Goal: Information Seeking & Learning: Learn about a topic

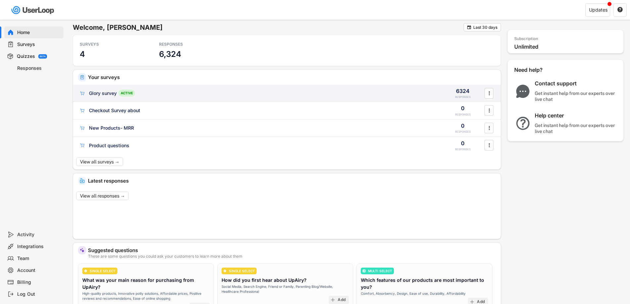
click at [103, 96] on div "Glory survey" at bounding box center [103, 93] width 28 height 7
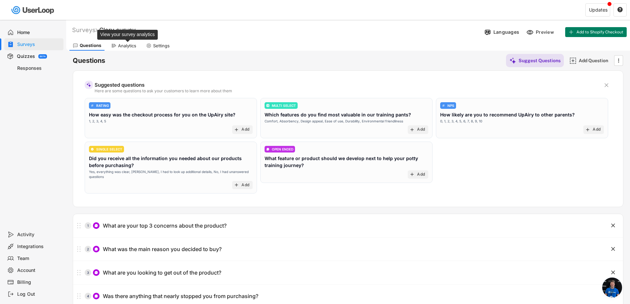
click at [128, 44] on div "Analytics" at bounding box center [127, 46] width 18 height 6
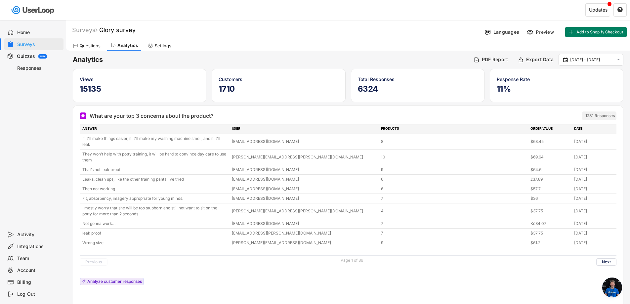
scroll to position [33, 0]
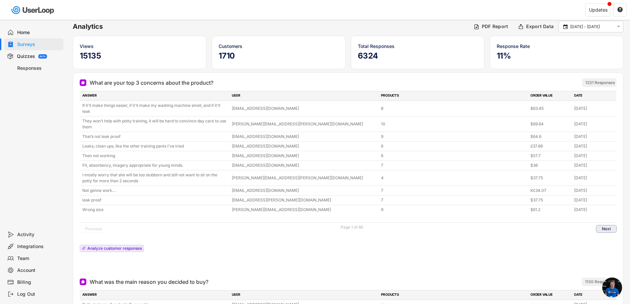
click at [603, 228] on button "Next" at bounding box center [607, 228] width 20 height 7
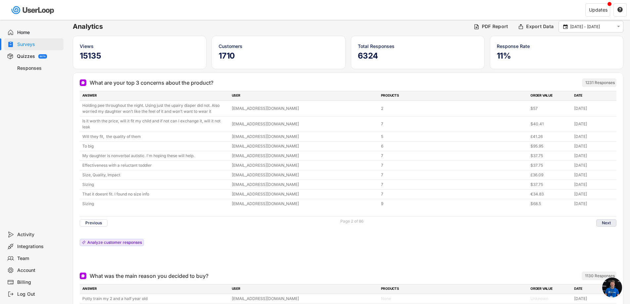
click at [605, 222] on button "Next" at bounding box center [607, 222] width 20 height 7
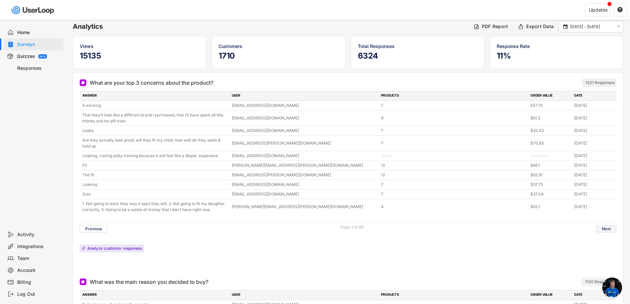
click at [614, 229] on button "Next" at bounding box center [607, 228] width 20 height 7
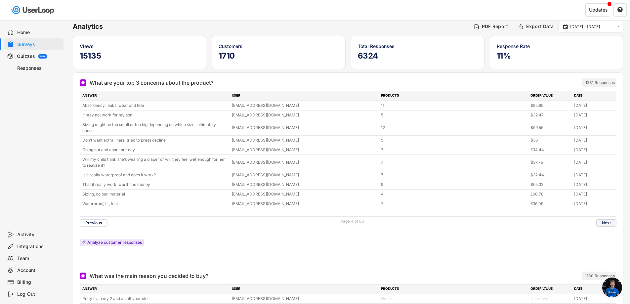
click at [607, 224] on button "Next" at bounding box center [607, 222] width 20 height 7
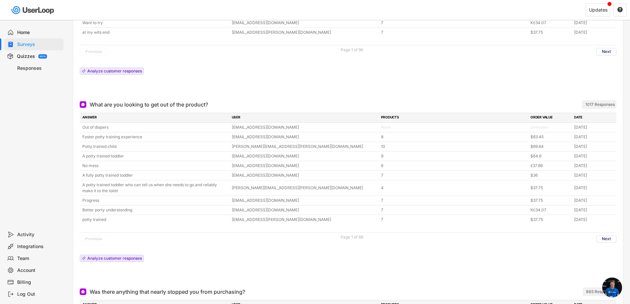
scroll to position [430, 0]
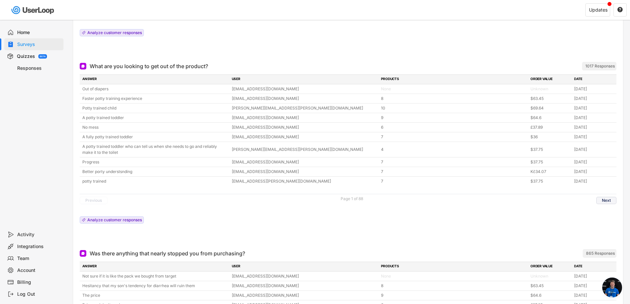
click at [605, 198] on button "Next" at bounding box center [607, 200] width 20 height 7
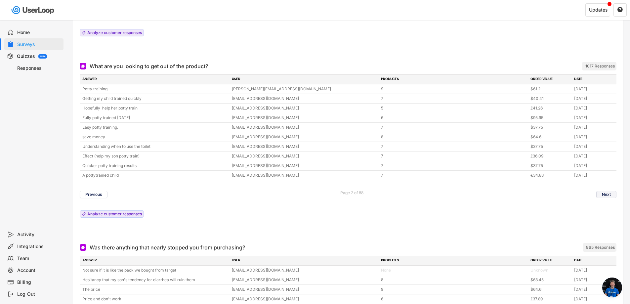
click at [607, 192] on button "Next" at bounding box center [607, 194] width 20 height 7
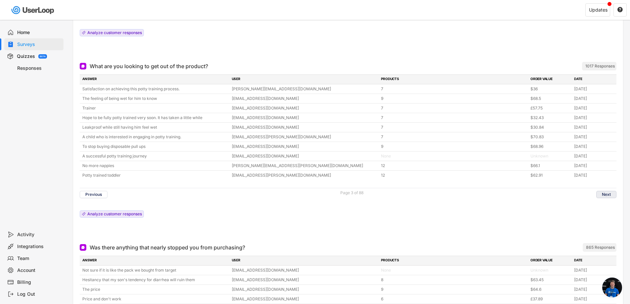
click at [612, 196] on button "Next" at bounding box center [607, 194] width 20 height 7
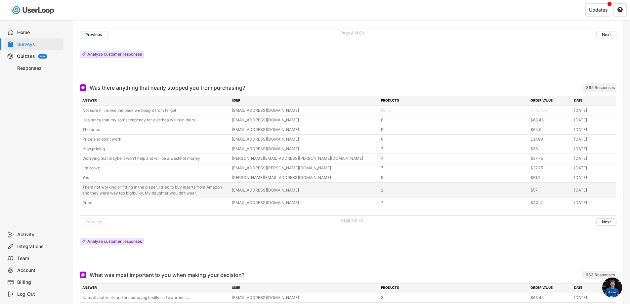
scroll to position [596, 0]
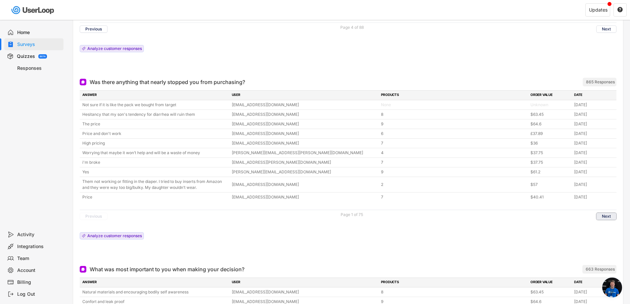
click at [613, 215] on button "Next" at bounding box center [607, 216] width 20 height 7
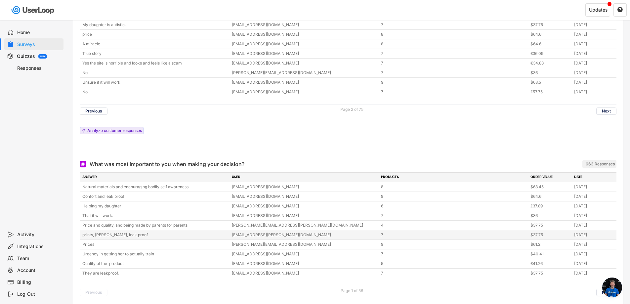
scroll to position [728, 0]
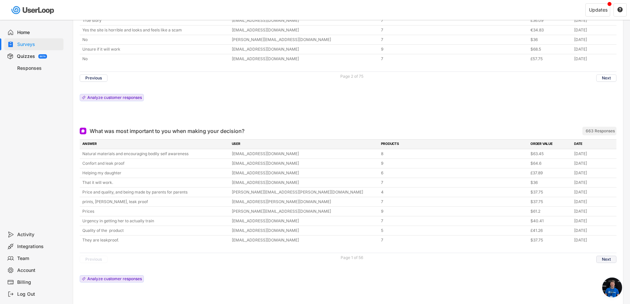
click at [611, 257] on button "Next" at bounding box center [607, 259] width 20 height 7
